Goal: Find specific page/section: Find specific page/section

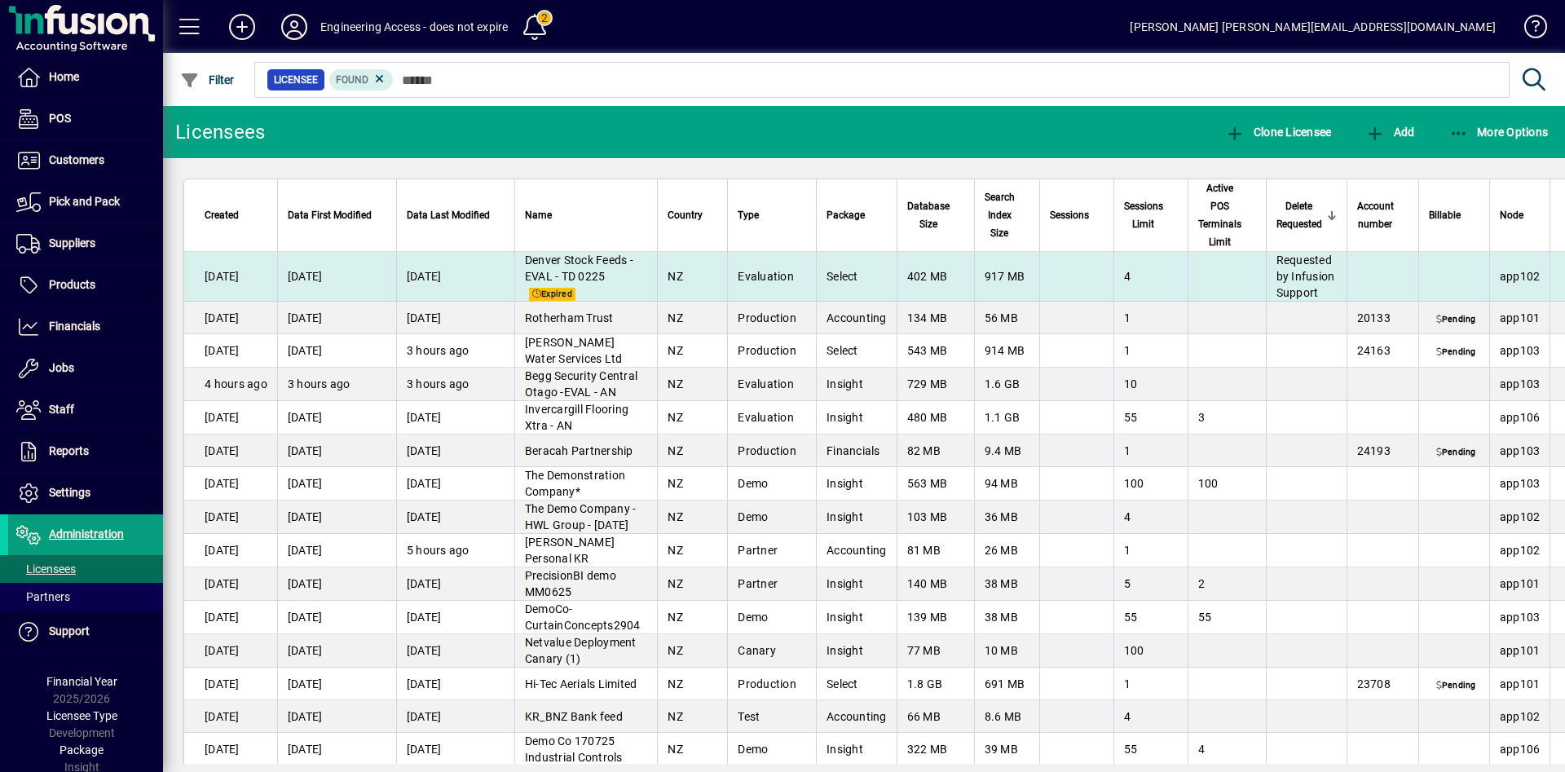
click at [253, 285] on td "[DATE]" at bounding box center [230, 277] width 93 height 50
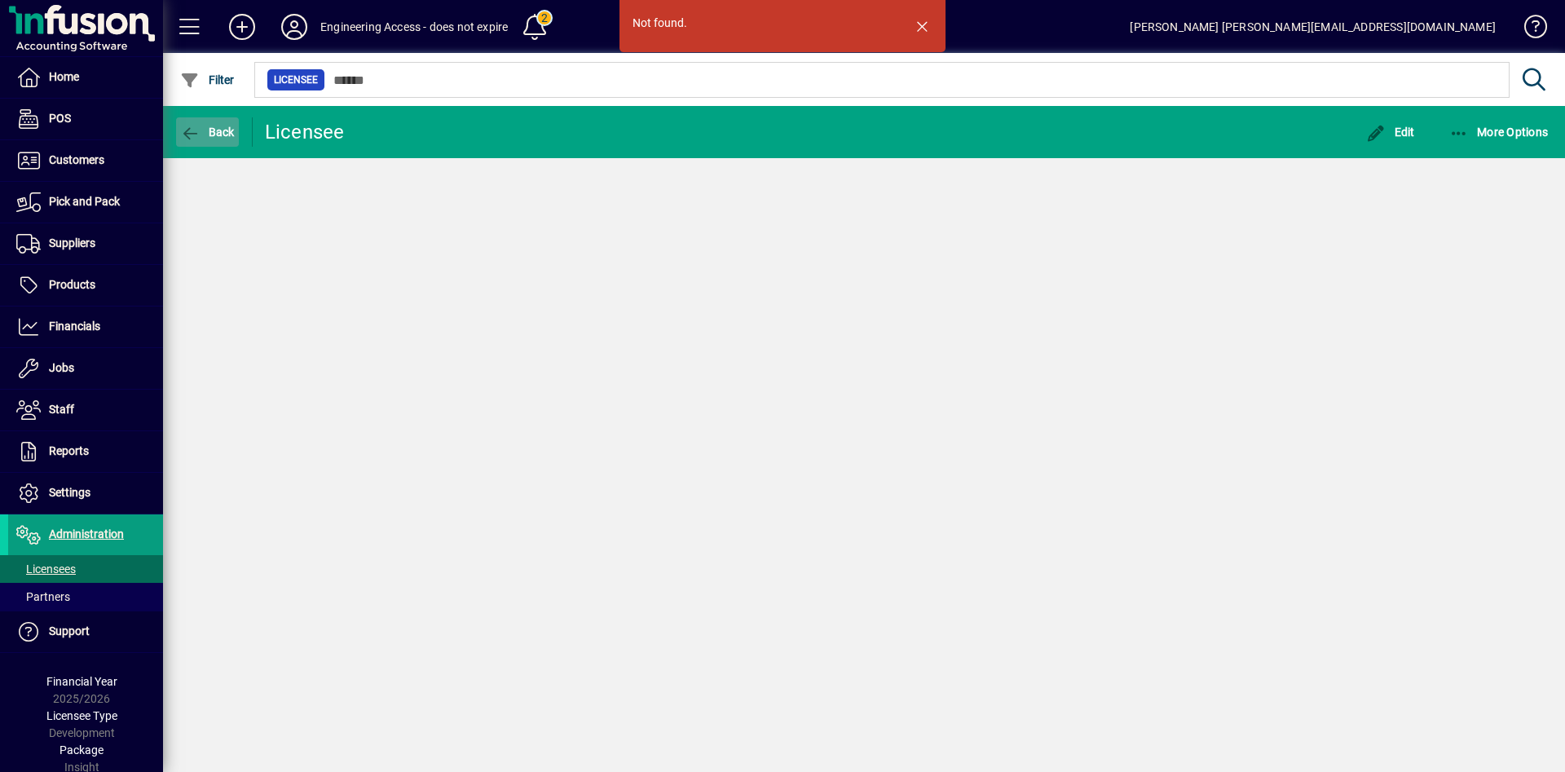
click at [205, 134] on span "Back" at bounding box center [207, 132] width 55 height 13
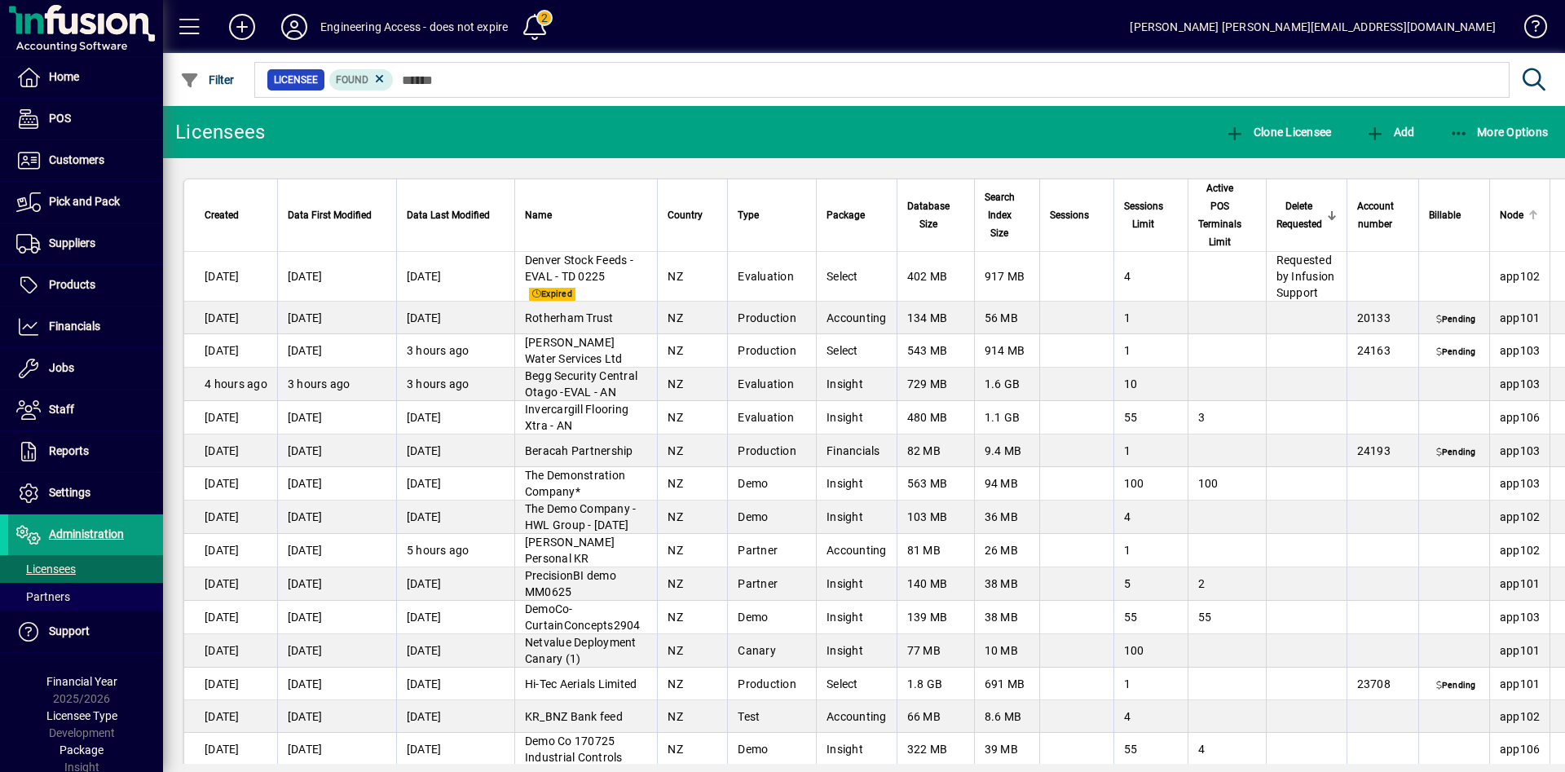
click at [1504, 219] on span "Node" at bounding box center [1512, 215] width 24 height 18
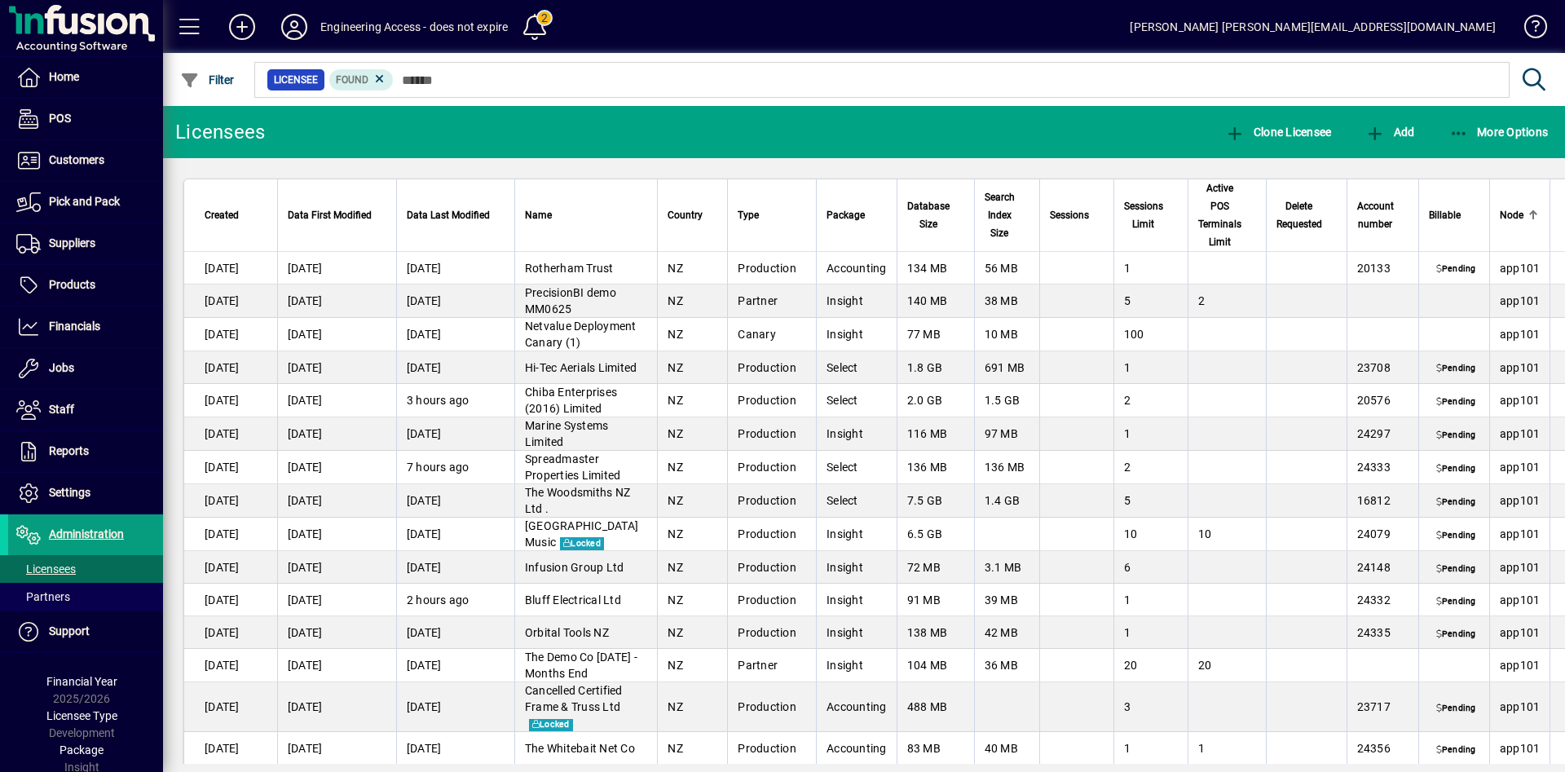
click at [1504, 219] on span "Node" at bounding box center [1512, 215] width 24 height 18
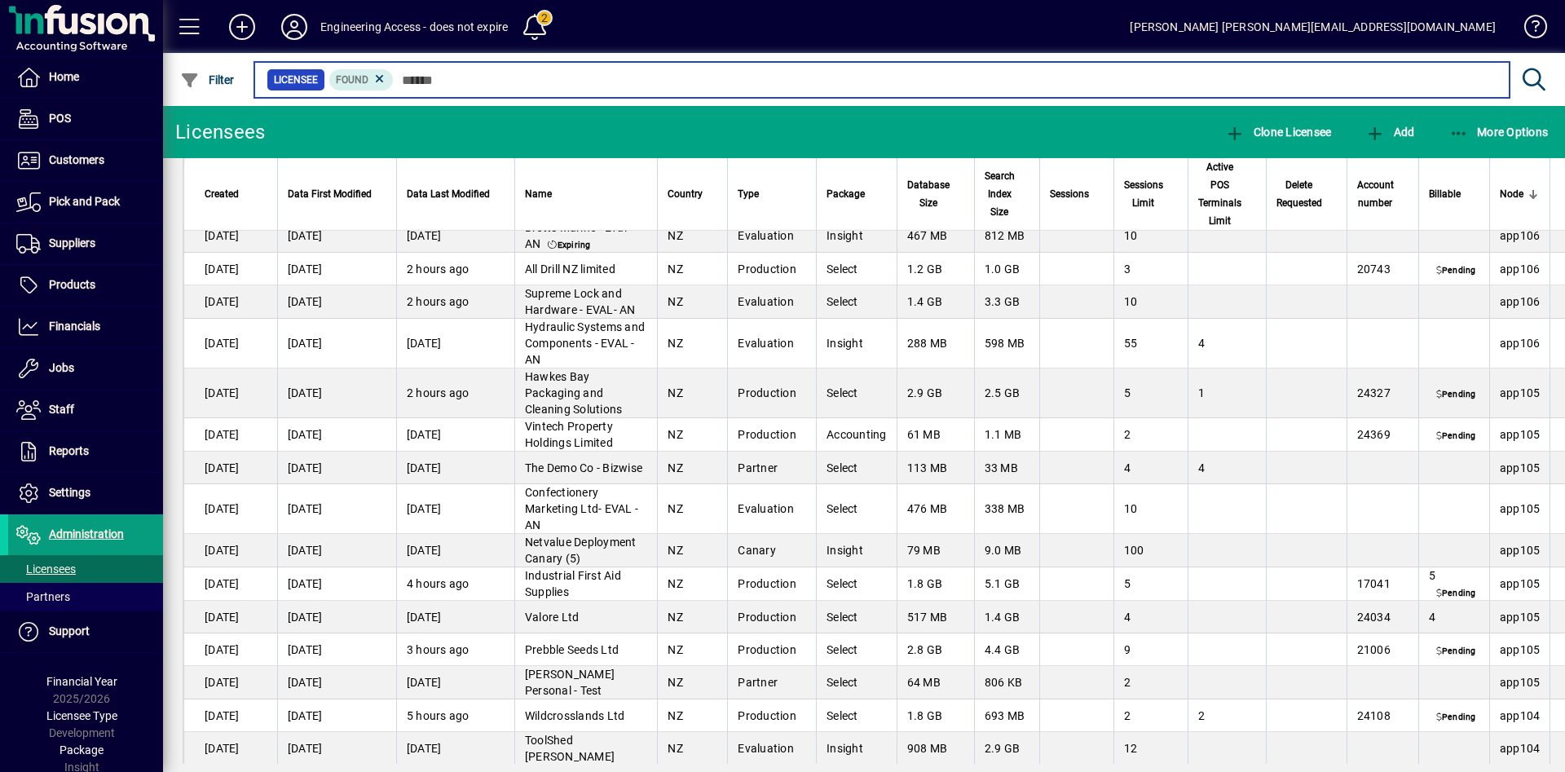
scroll to position [2202, 0]
